Goal: Transaction & Acquisition: Purchase product/service

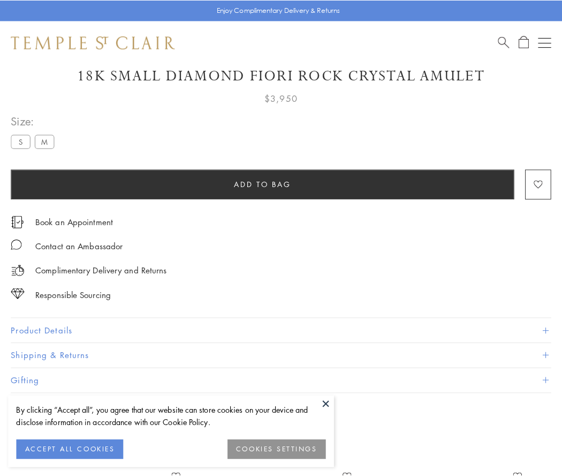
scroll to position [63, 0]
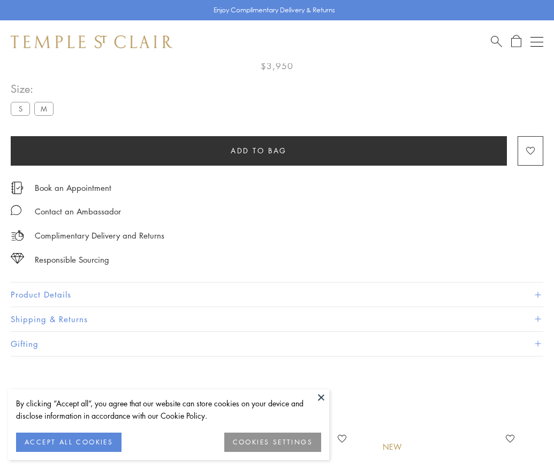
click at [259, 150] on span "Add to bag" at bounding box center [259, 151] width 56 height 12
